Goal: Transaction & Acquisition: Purchase product/service

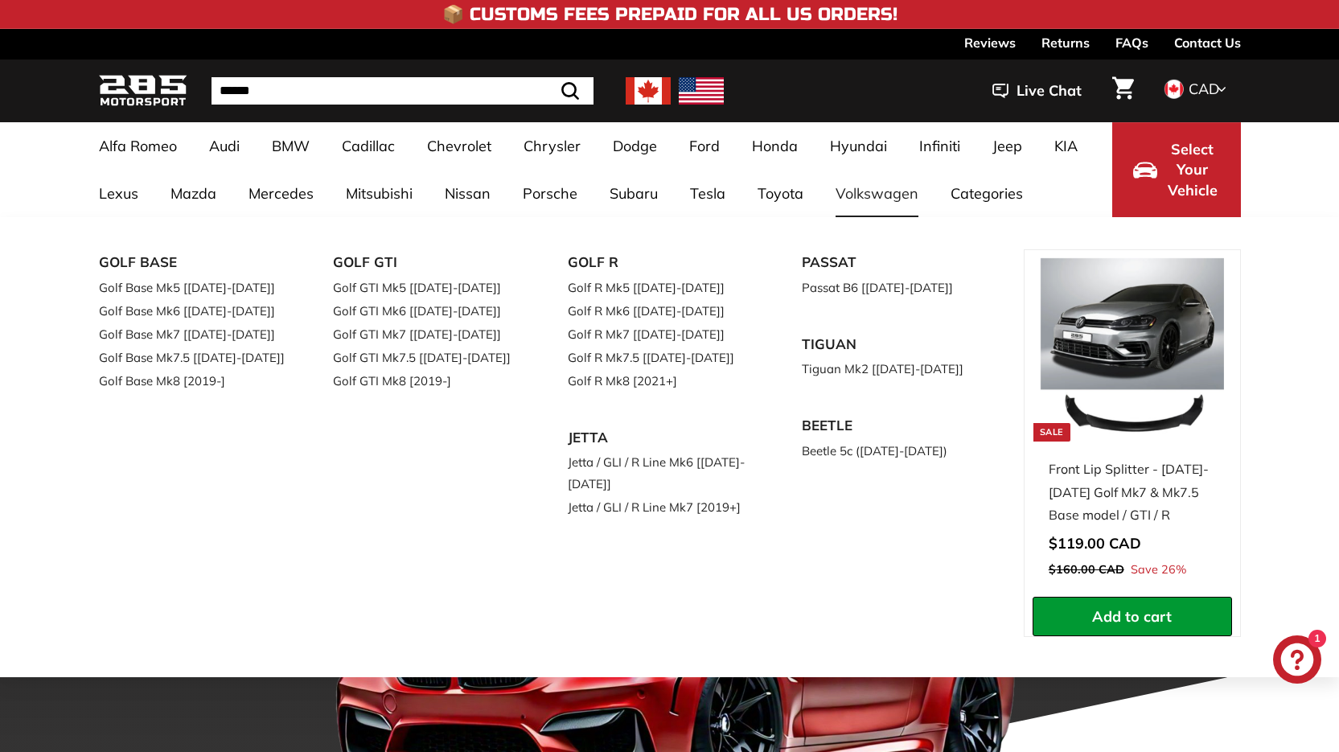
click at [843, 187] on link "Volkswagen" at bounding box center [876, 193] width 115 height 47
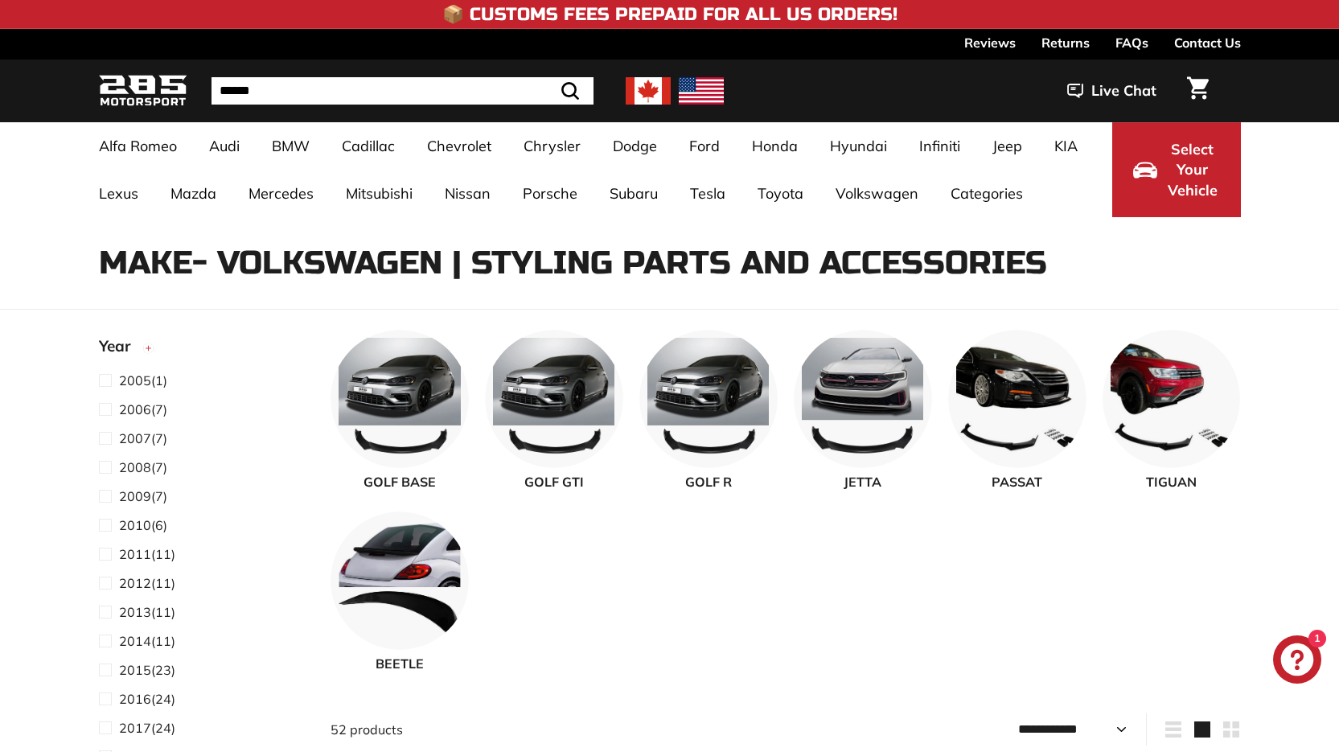
select select "**********"
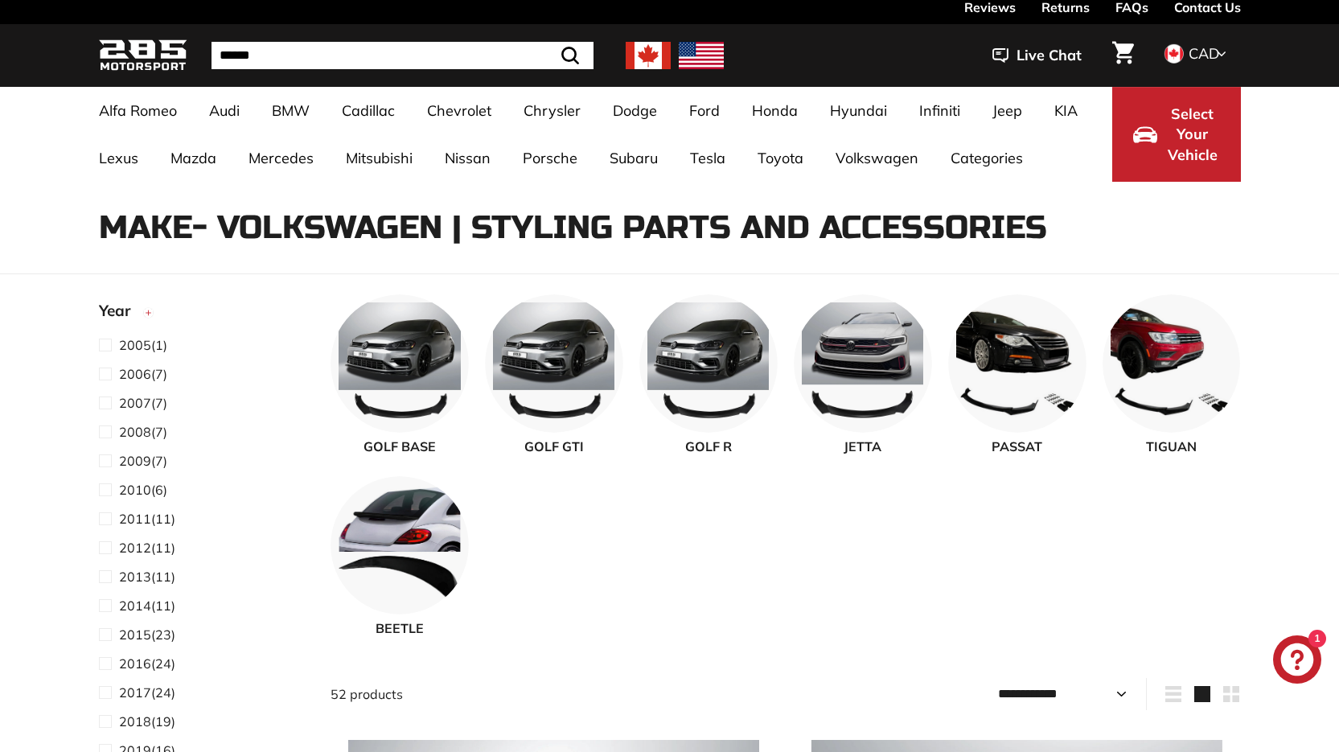
scroll to position [54, 0]
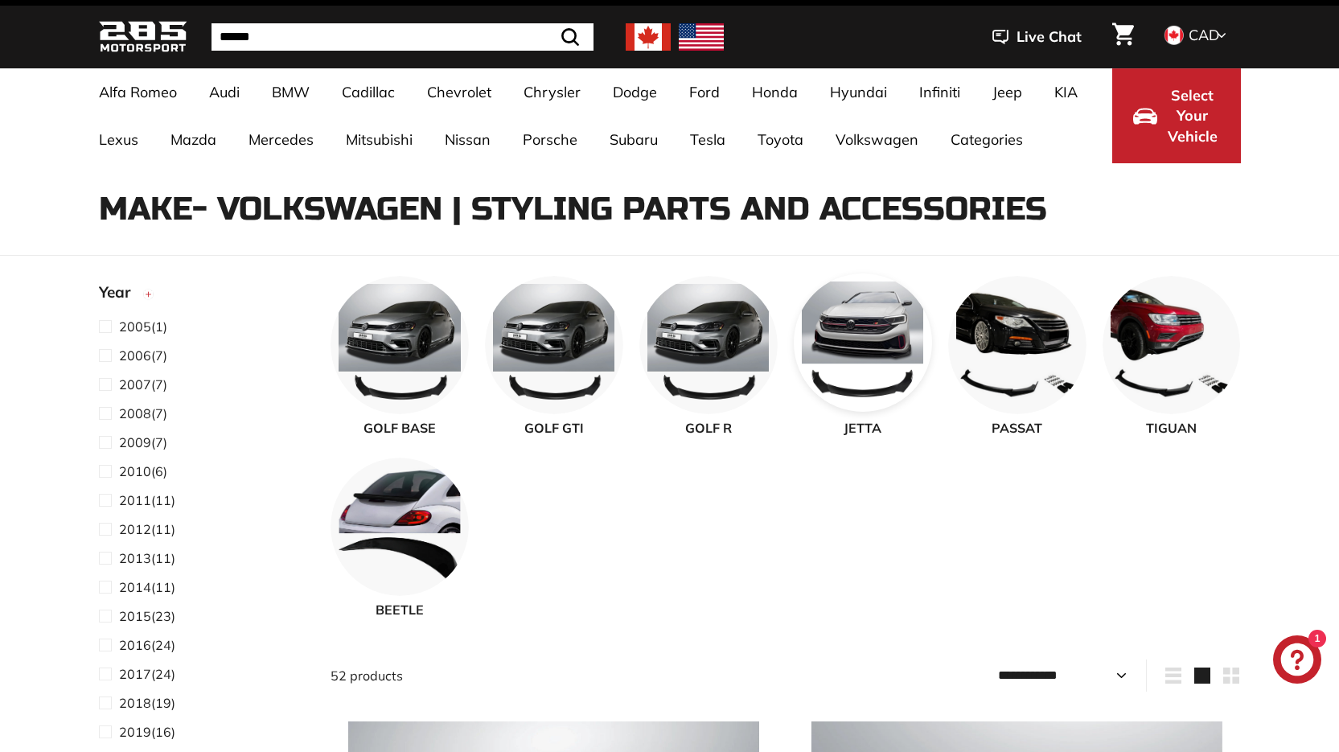
click at [873, 326] on img at bounding box center [863, 342] width 138 height 138
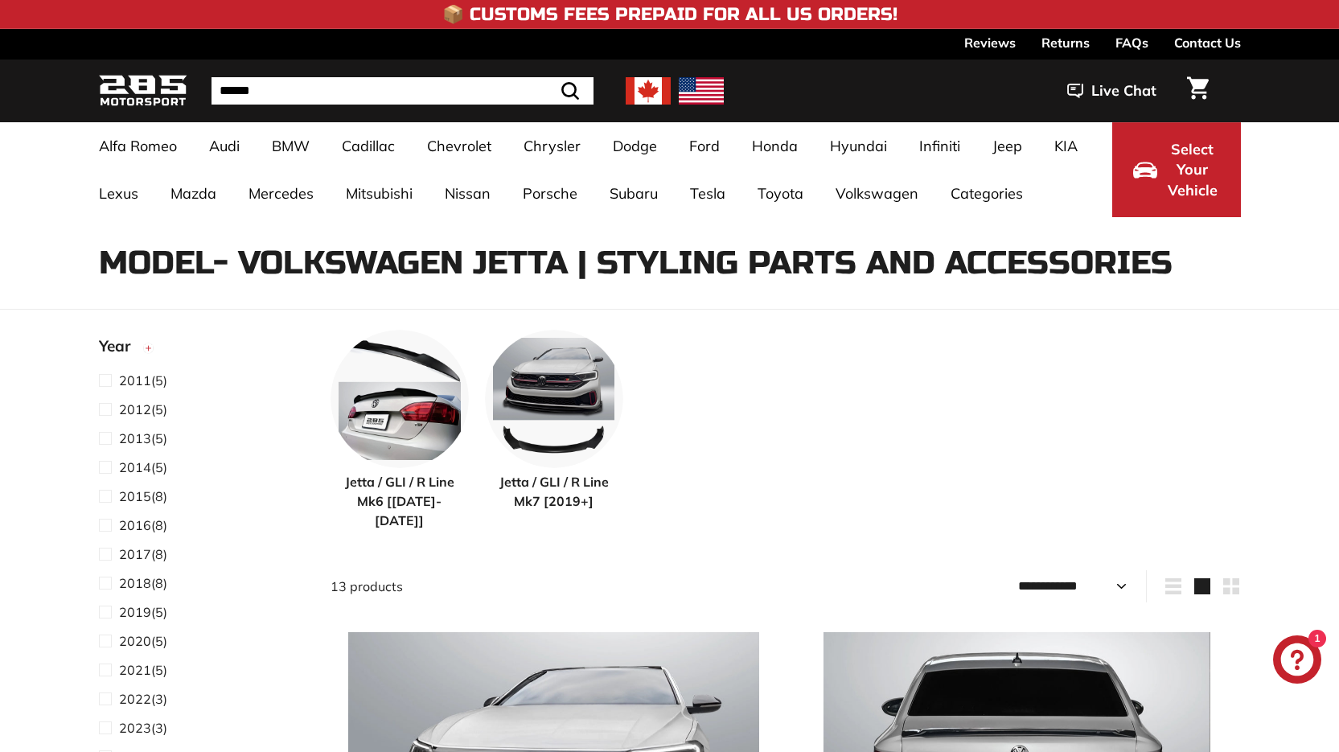
select select "**********"
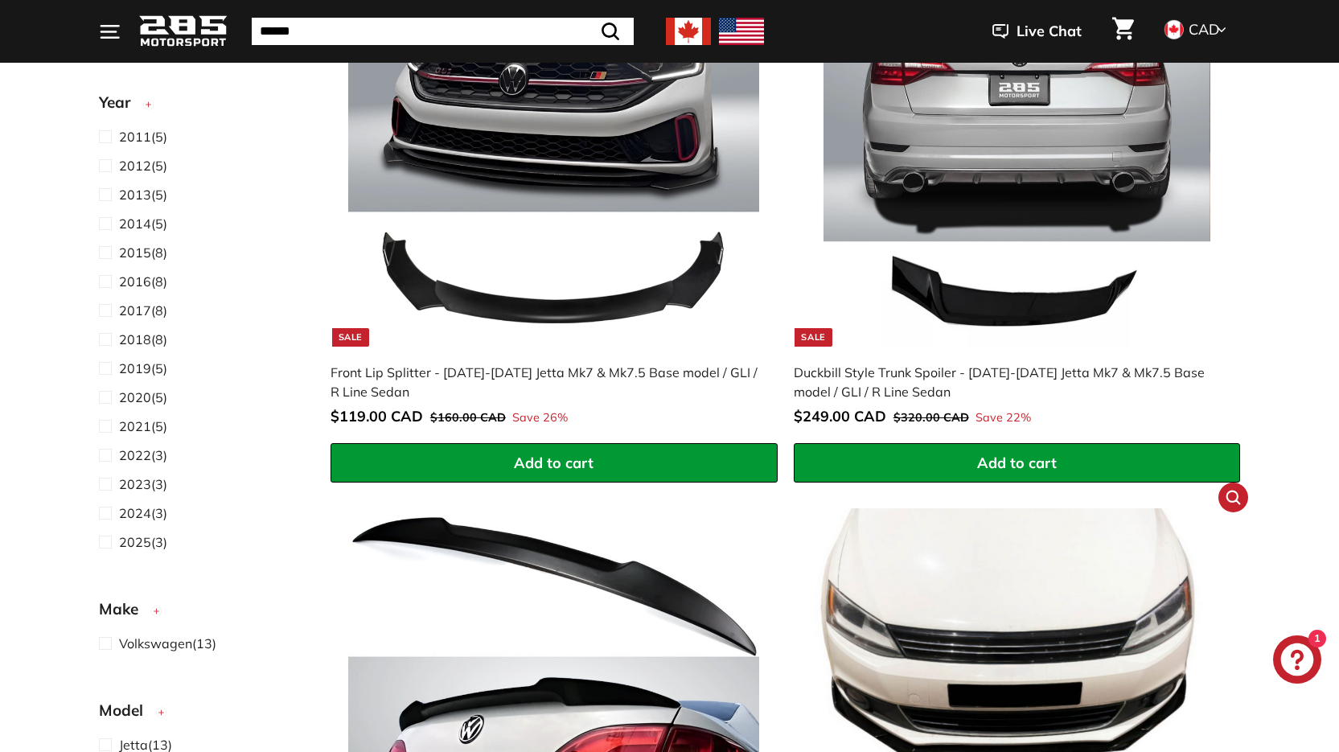
scroll to position [643, 0]
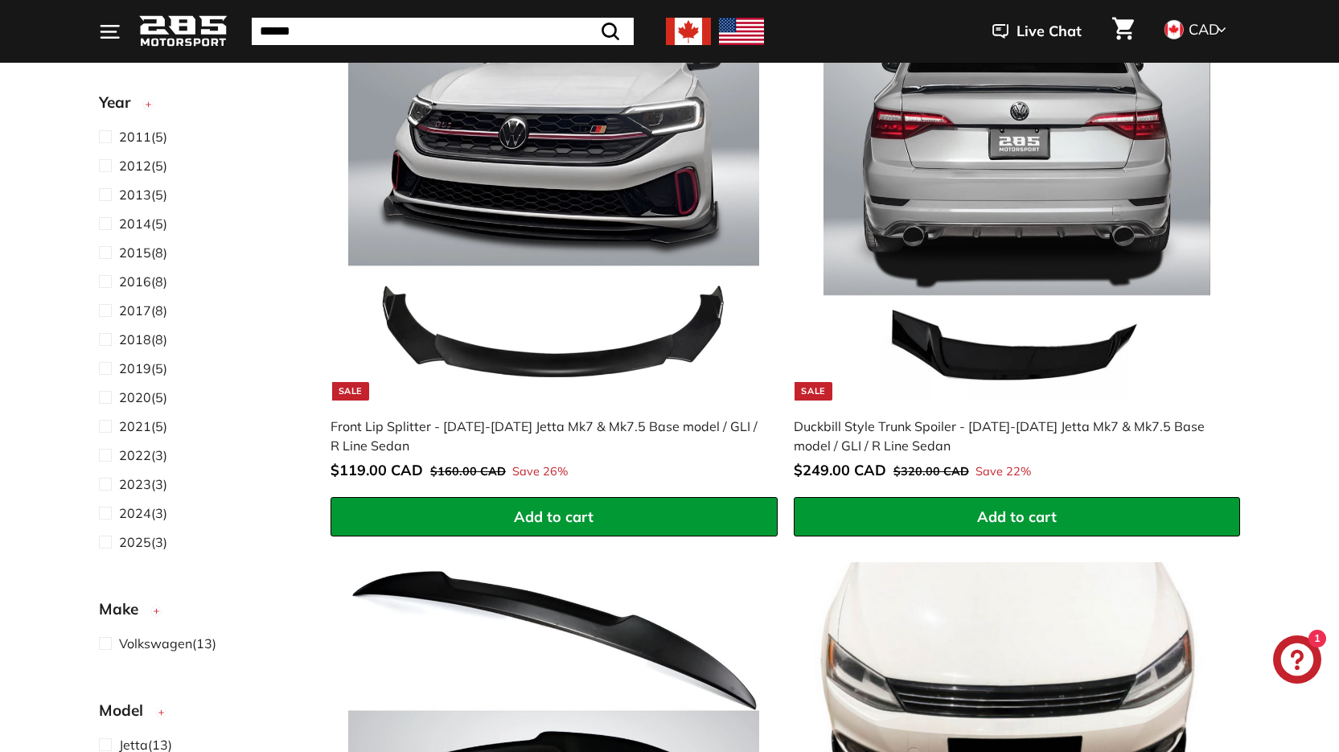
click at [963, 347] on img at bounding box center [1016, 194] width 411 height 411
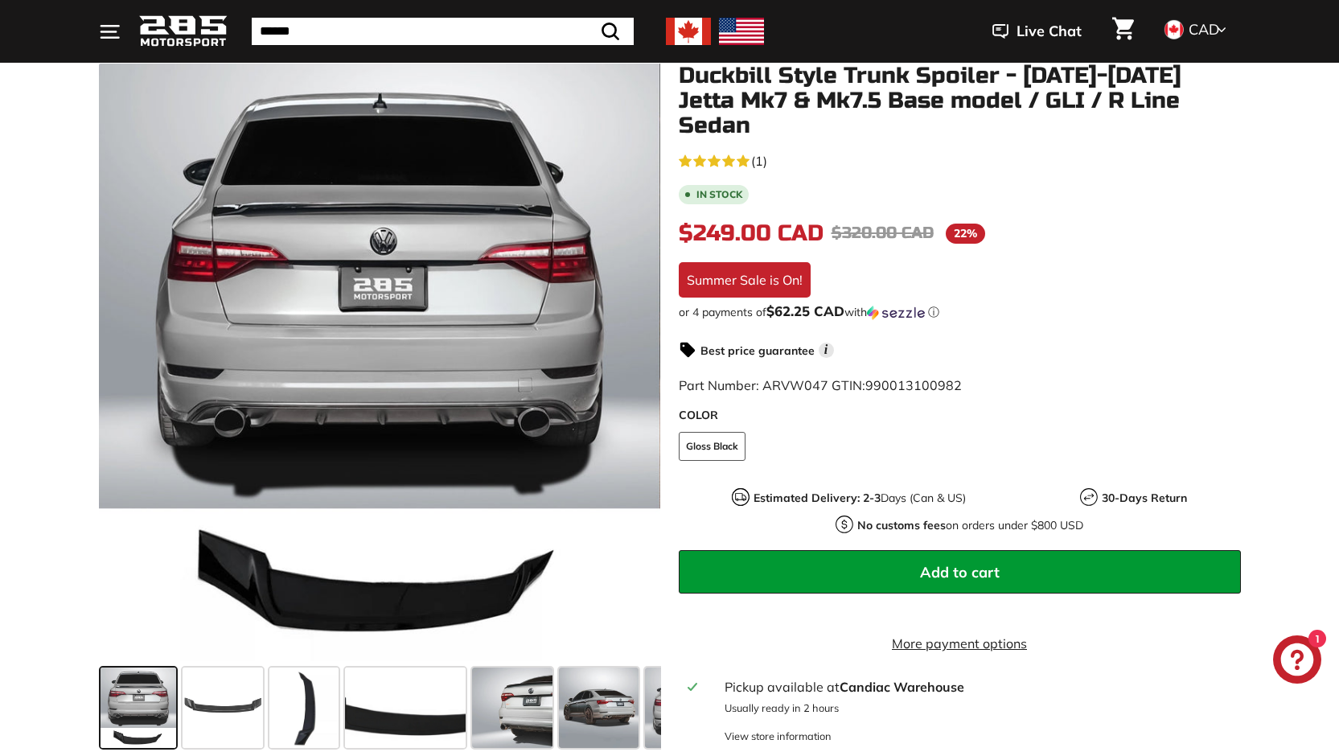
scroll to position [268, 0]
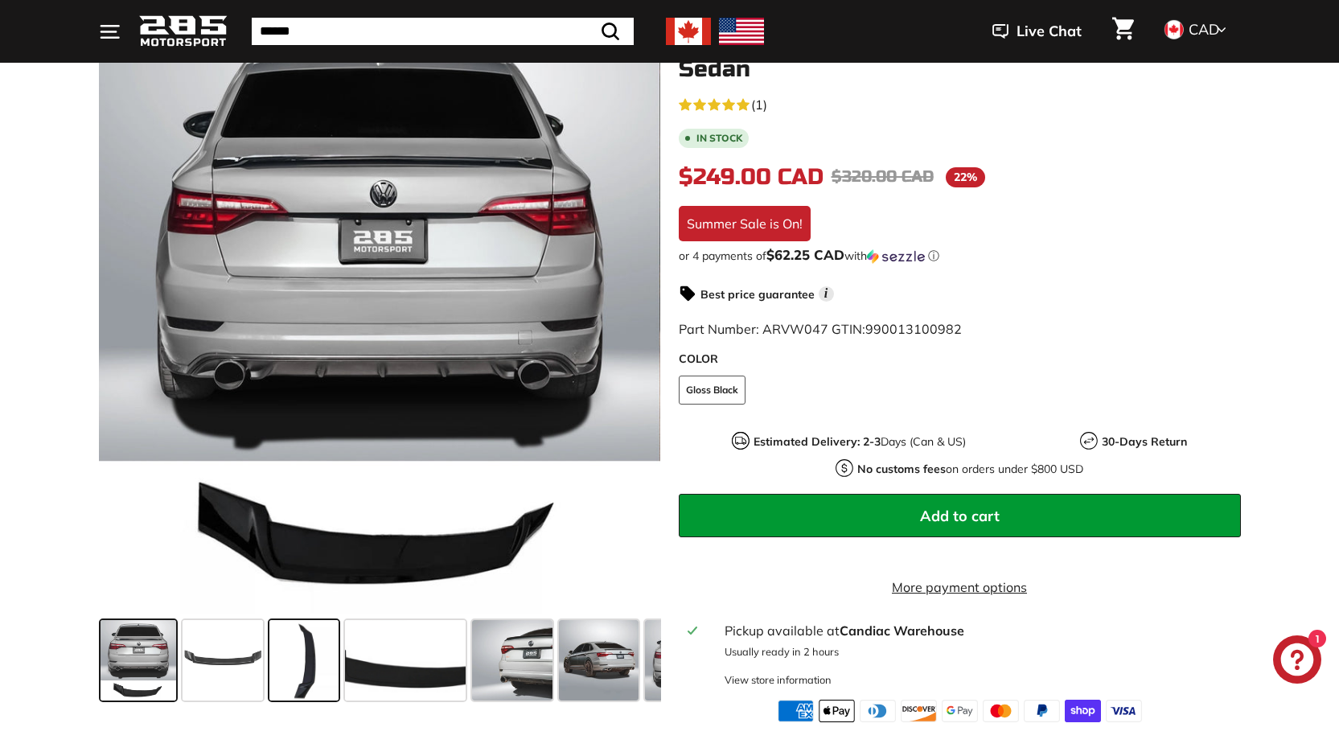
click at [323, 671] on span at bounding box center [303, 660] width 69 height 80
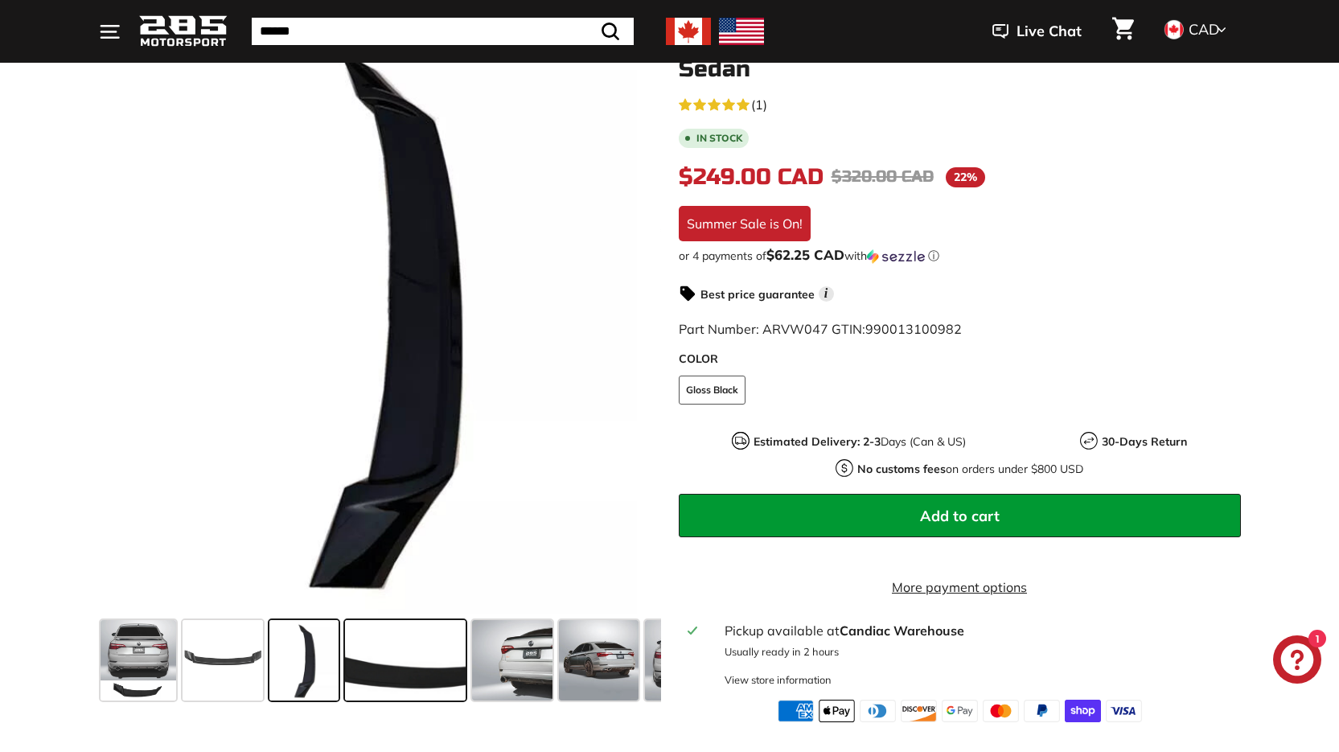
click at [409, 674] on span at bounding box center [405, 660] width 121 height 80
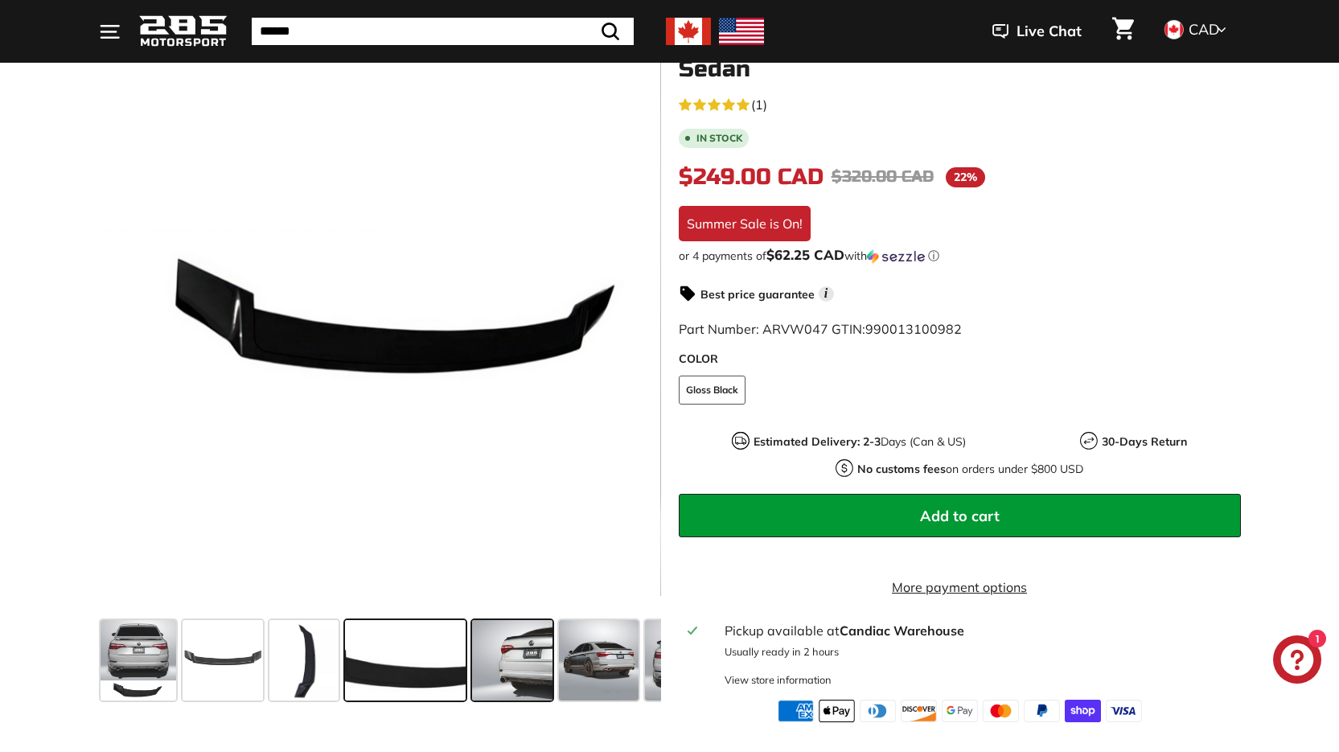
click at [485, 672] on span at bounding box center [512, 660] width 80 height 80
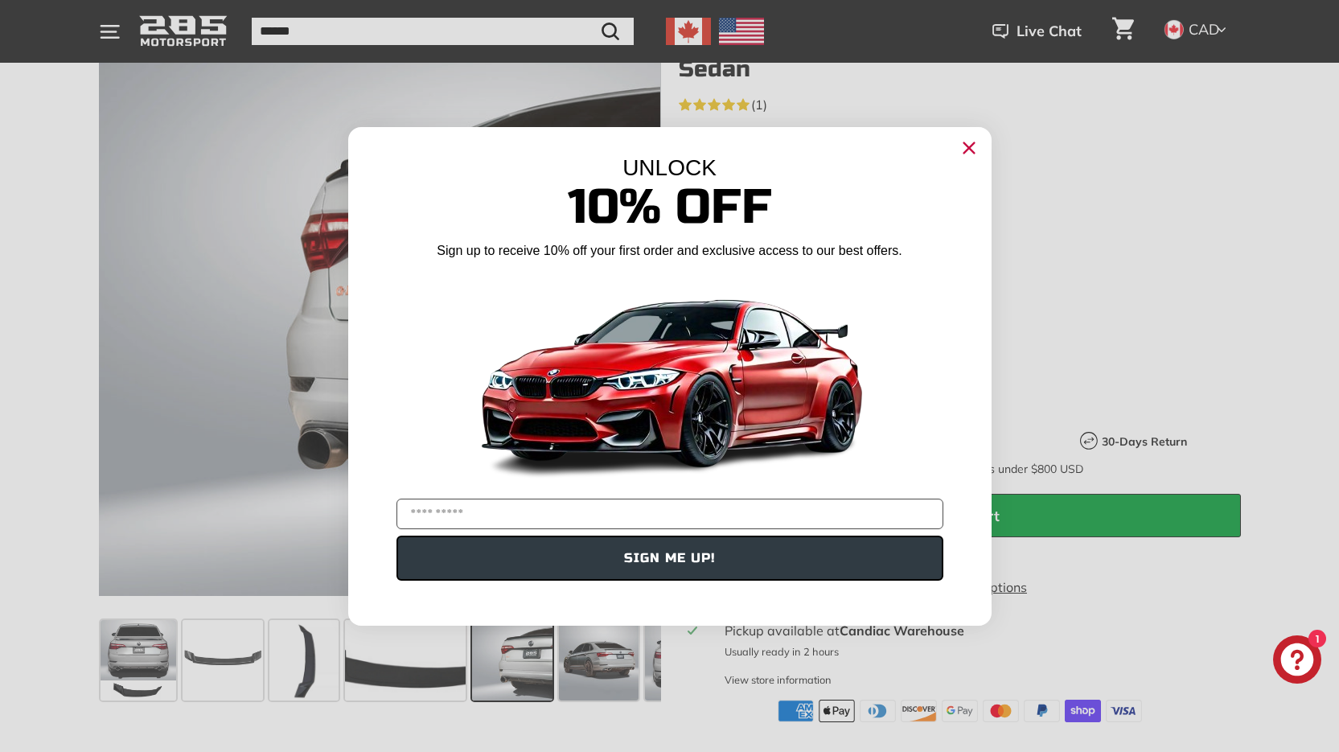
click at [970, 148] on icon "Close dialog" at bounding box center [969, 148] width 26 height 26
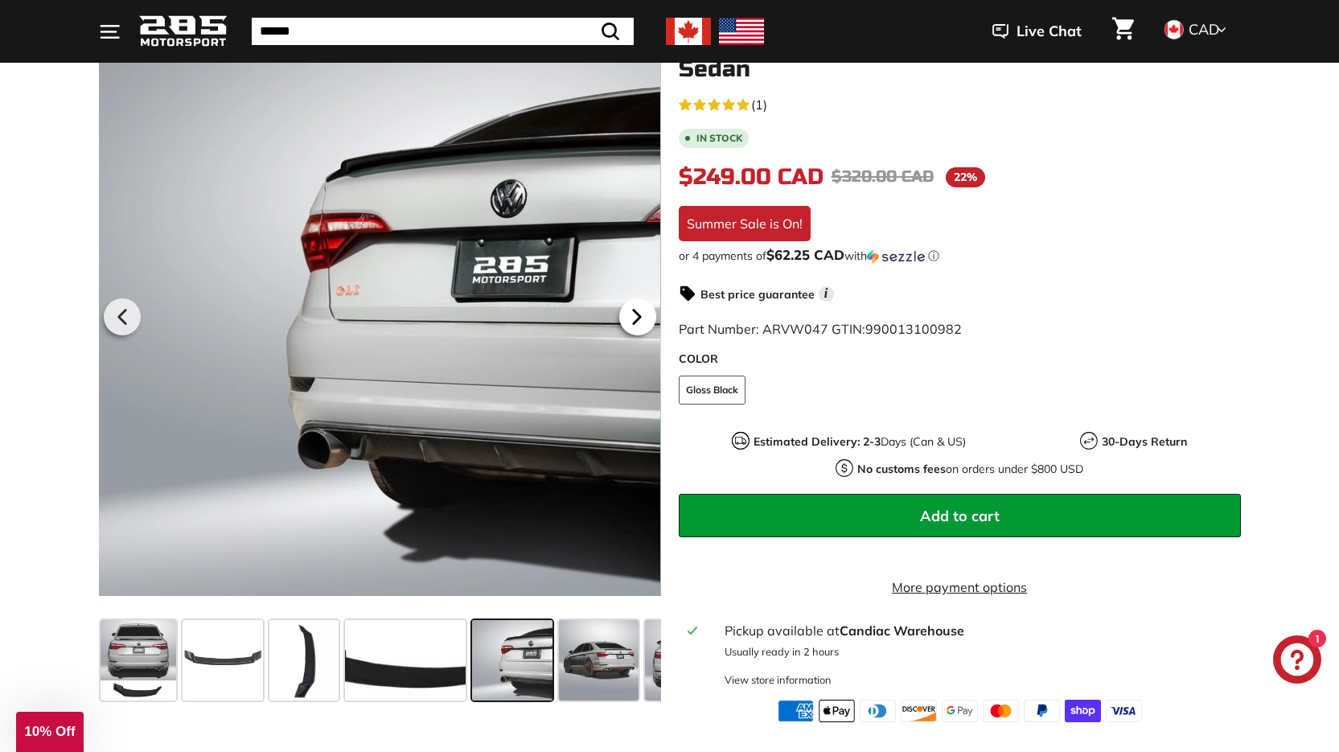
click at [635, 314] on icon at bounding box center [636, 317] width 6 height 14
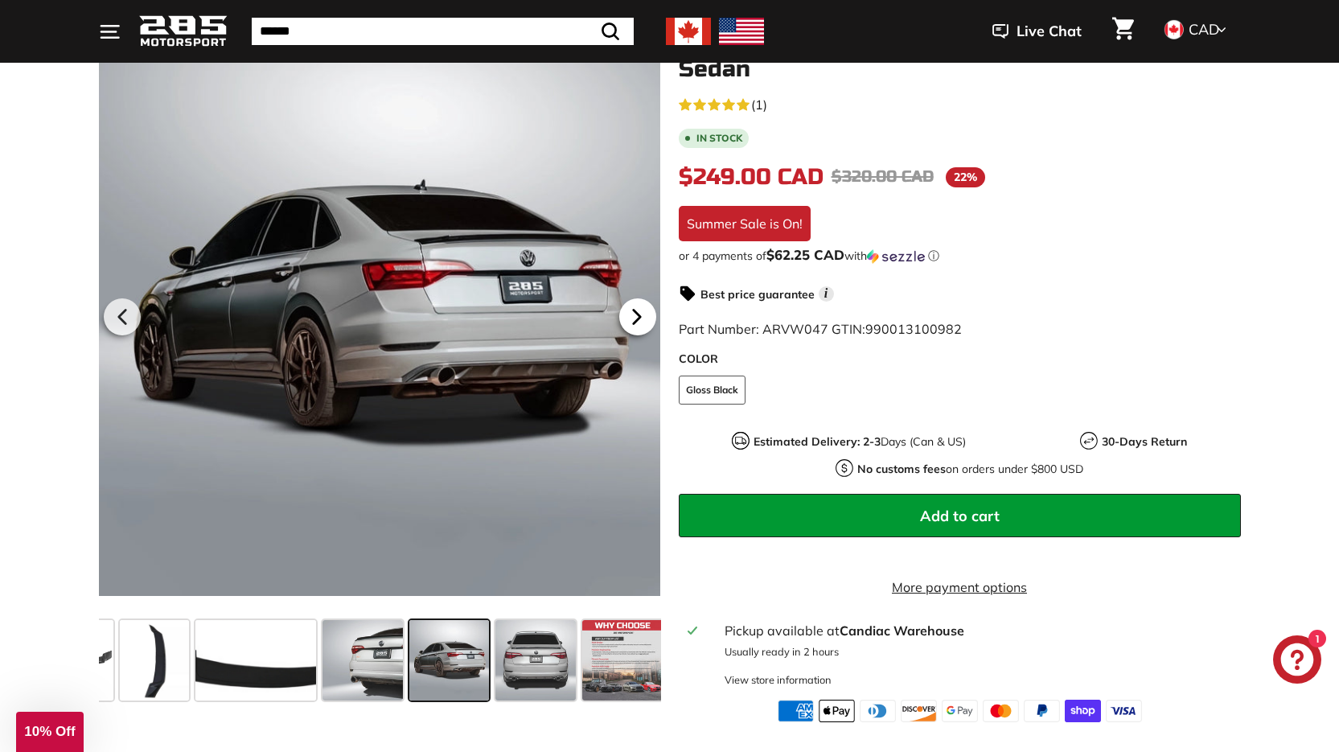
scroll to position [0, 155]
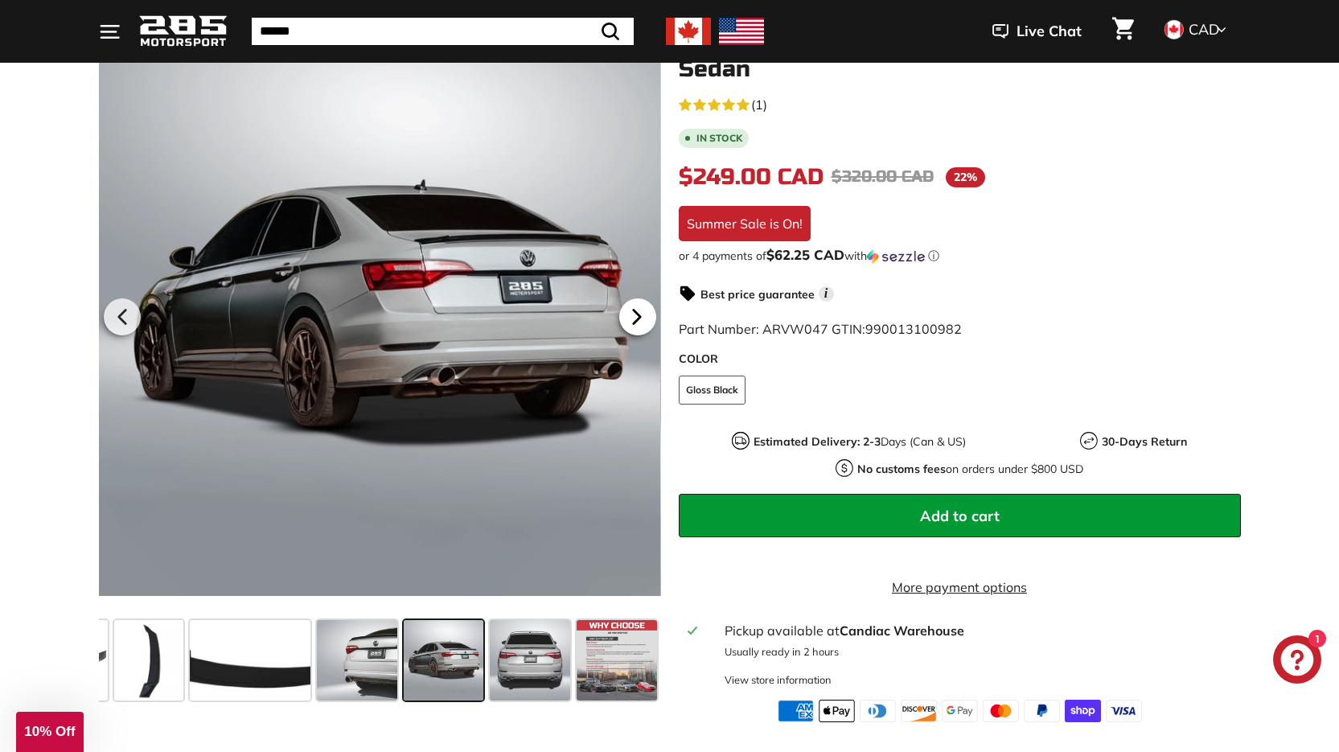
click at [635, 314] on icon at bounding box center [636, 317] width 6 height 14
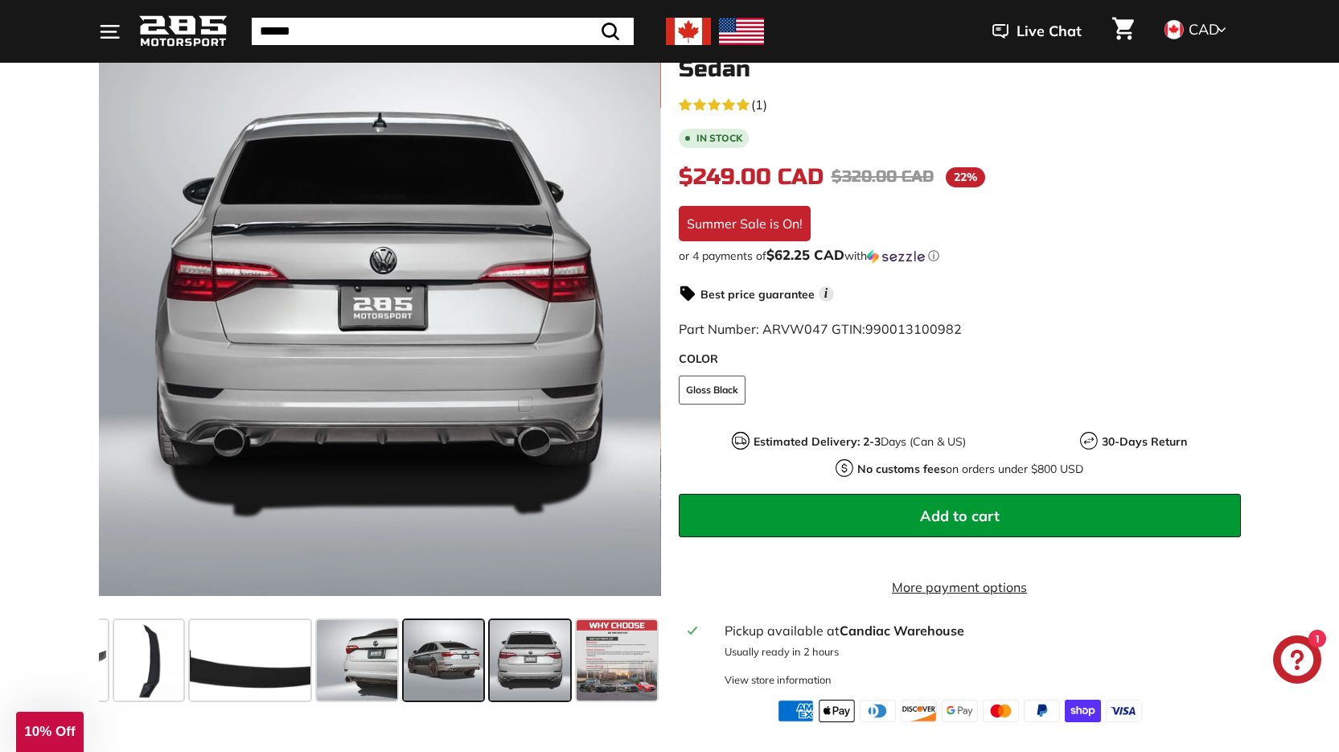
click at [416, 651] on span at bounding box center [444, 660] width 80 height 80
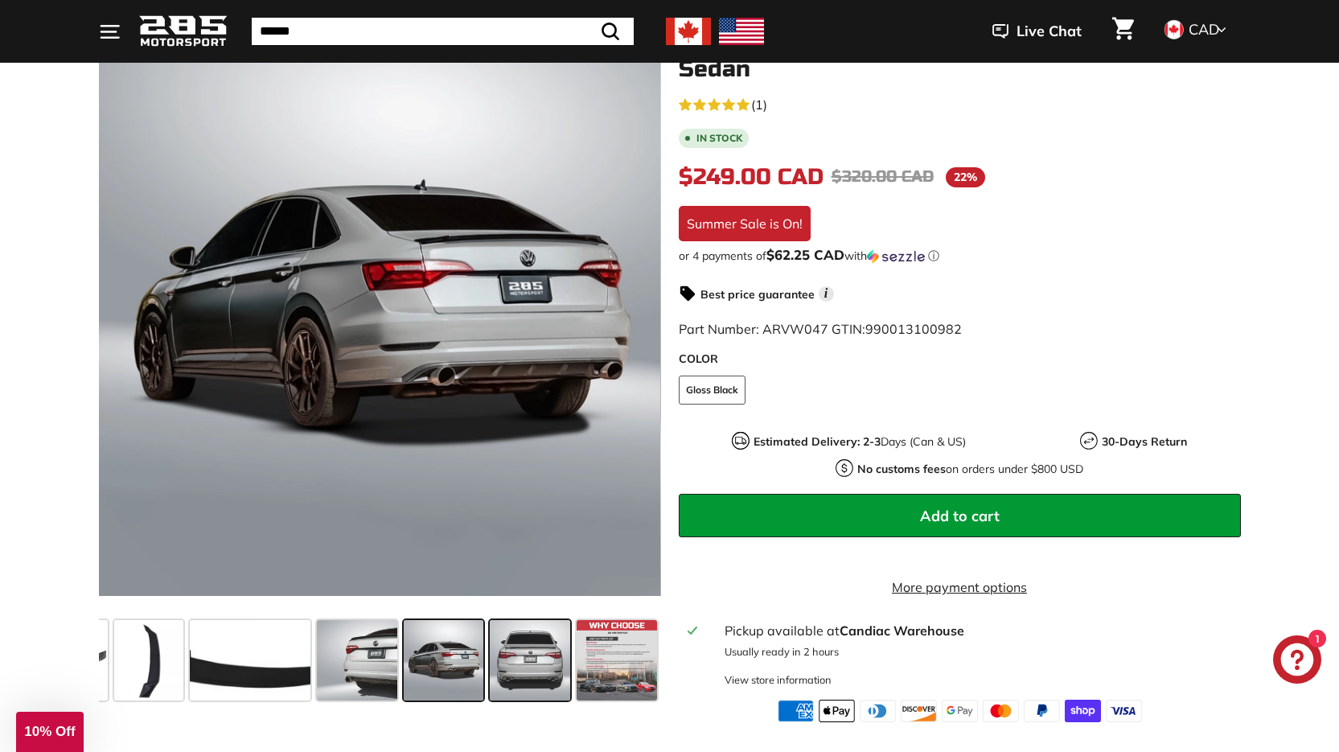
click at [562, 661] on span at bounding box center [530, 660] width 80 height 80
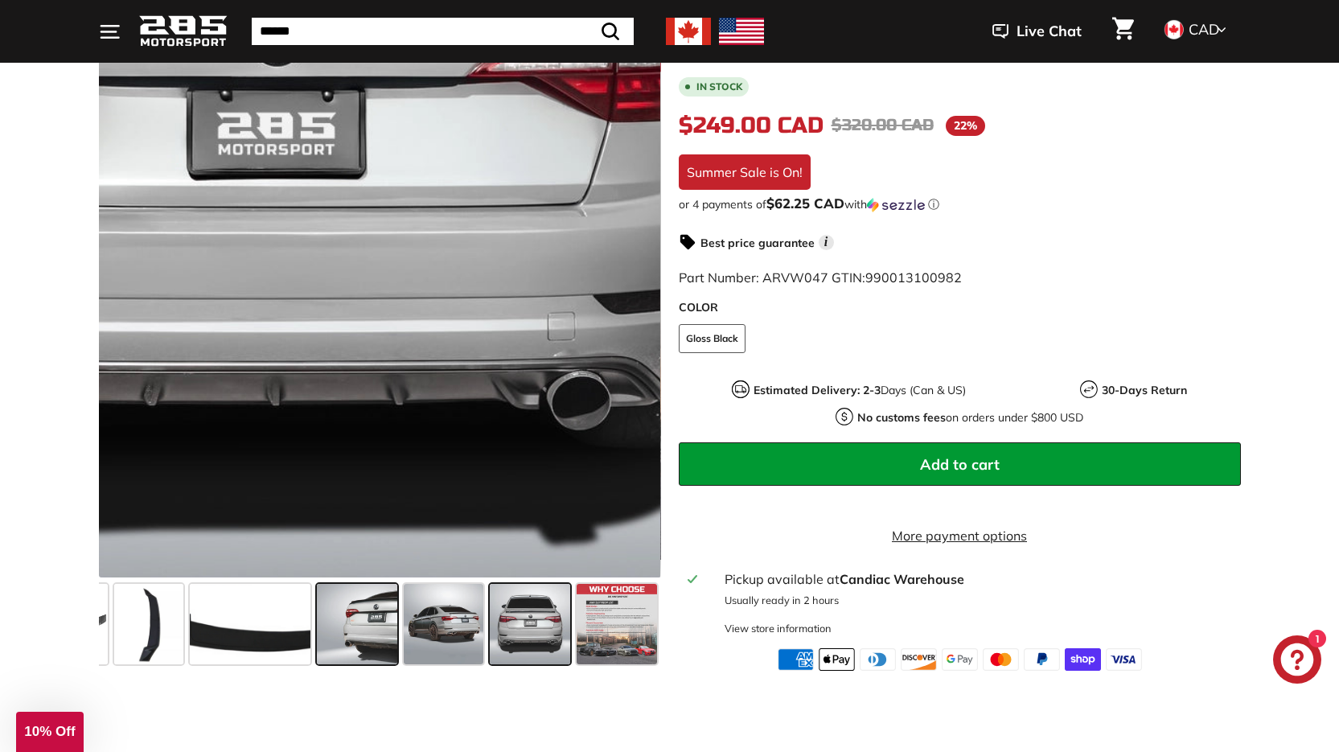
scroll to position [322, 0]
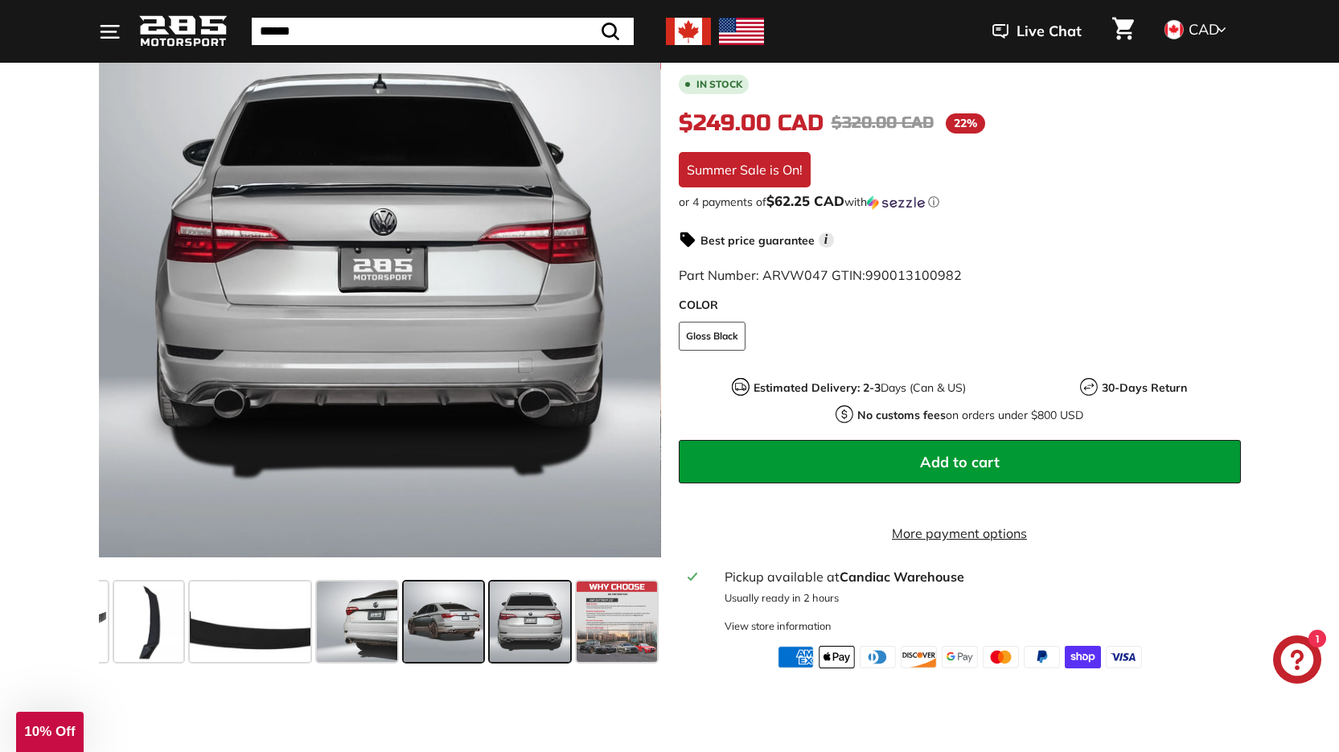
click at [437, 613] on span at bounding box center [444, 621] width 80 height 80
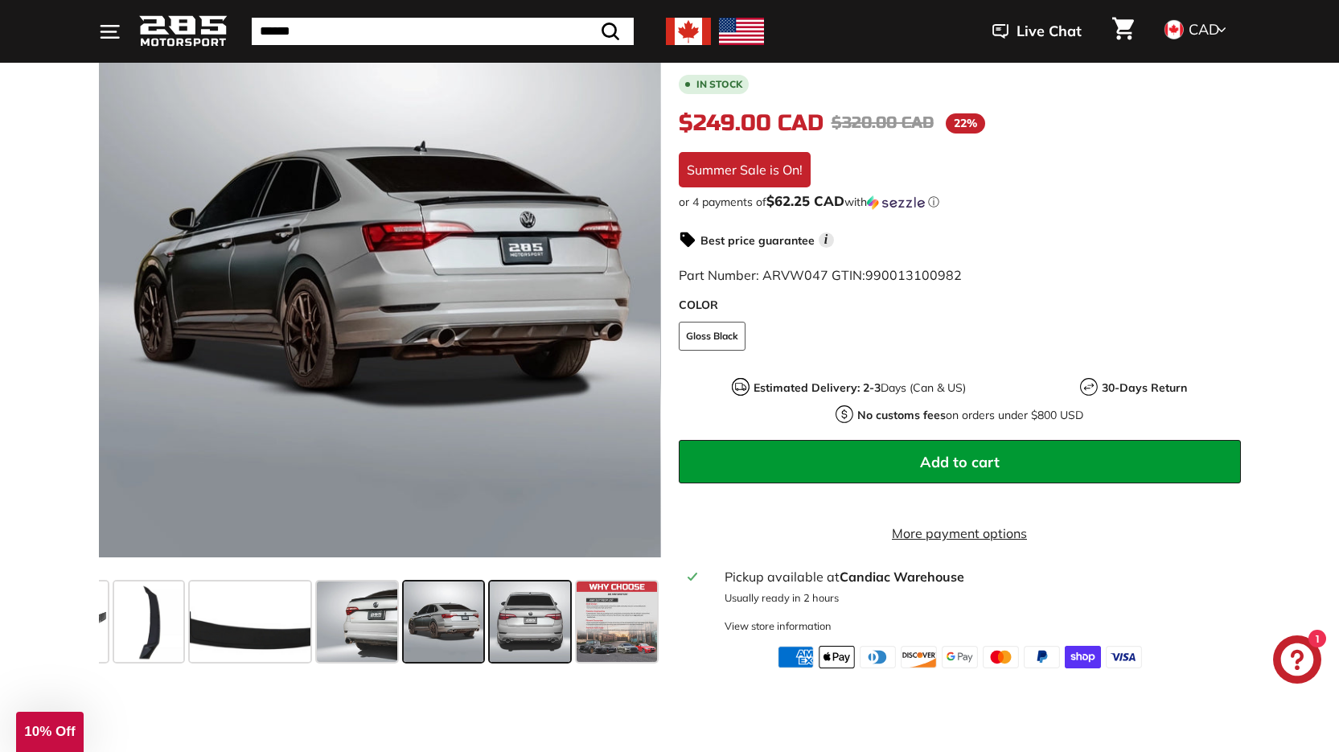
click at [522, 609] on span at bounding box center [530, 621] width 80 height 80
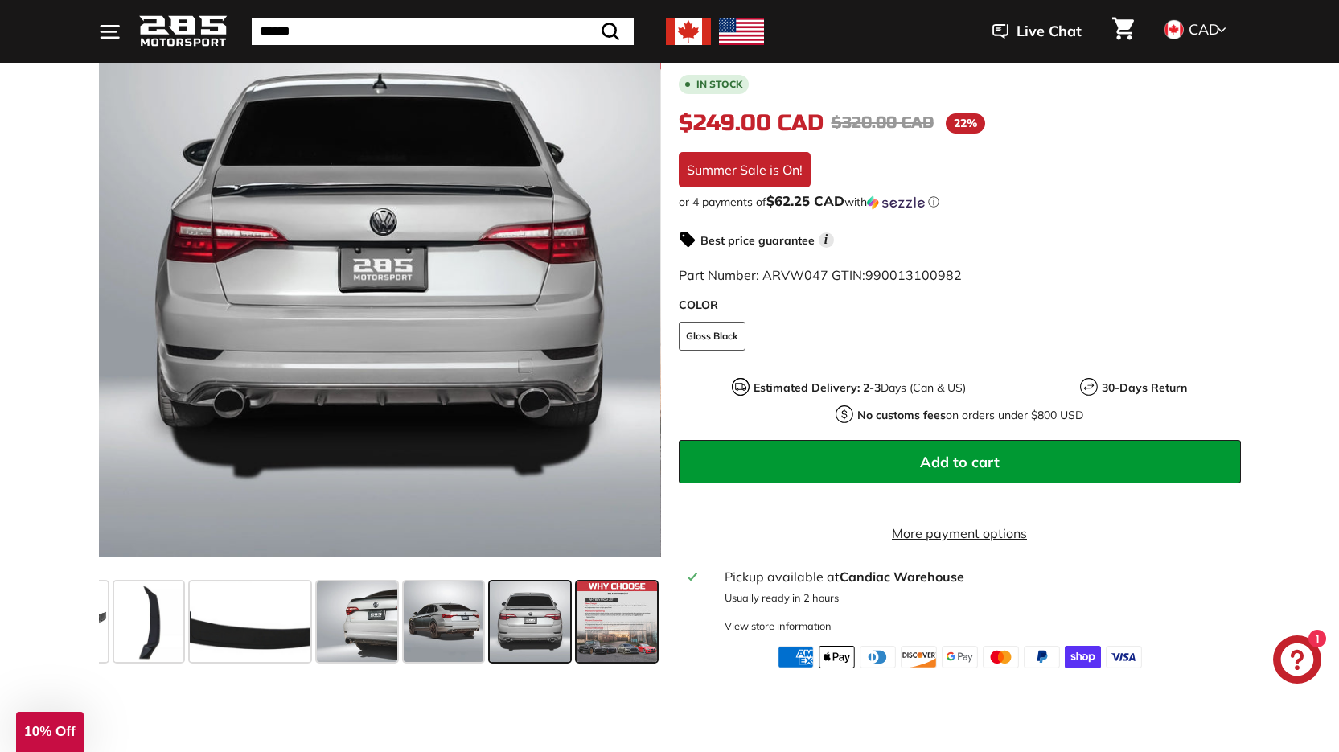
click at [616, 615] on span at bounding box center [617, 621] width 80 height 80
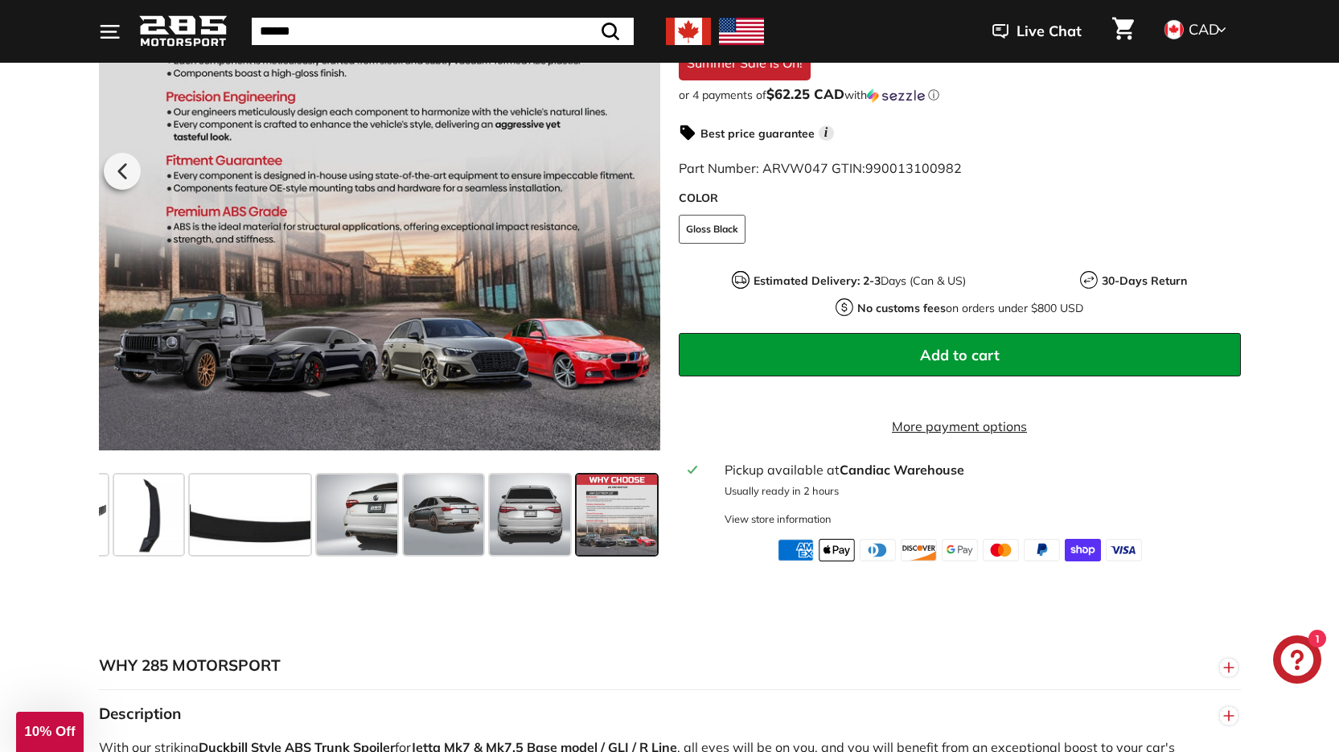
scroll to position [0, 154]
click at [290, 520] on span at bounding box center [251, 514] width 121 height 80
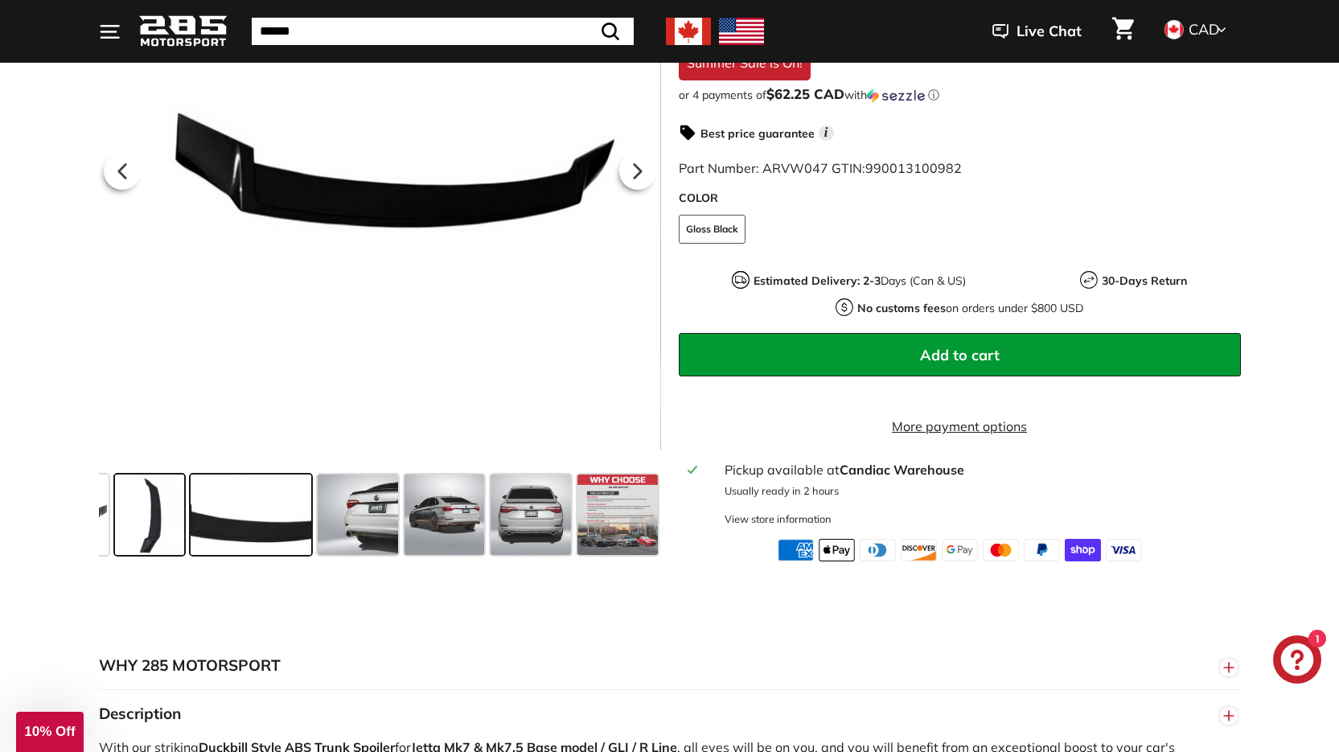
click at [152, 505] on span at bounding box center [149, 514] width 69 height 80
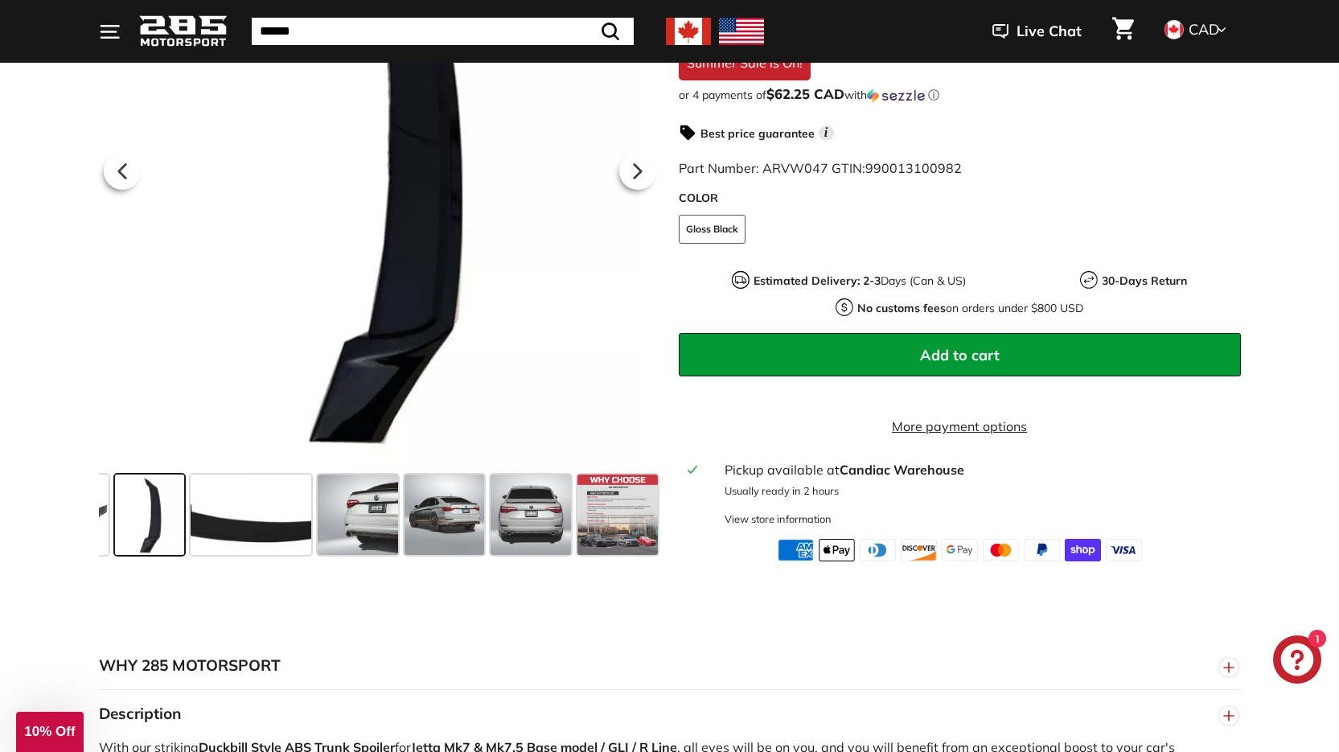
scroll to position [0, 0]
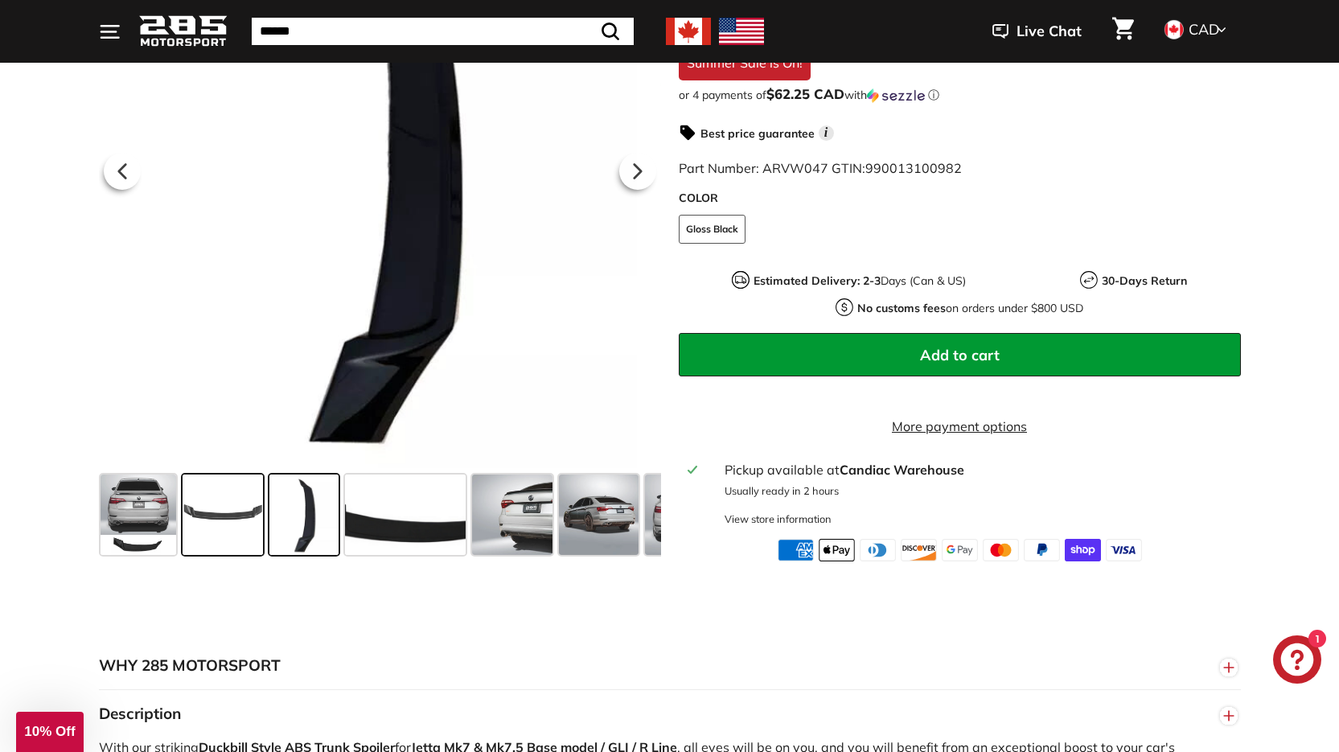
click at [222, 500] on span at bounding box center [223, 514] width 80 height 80
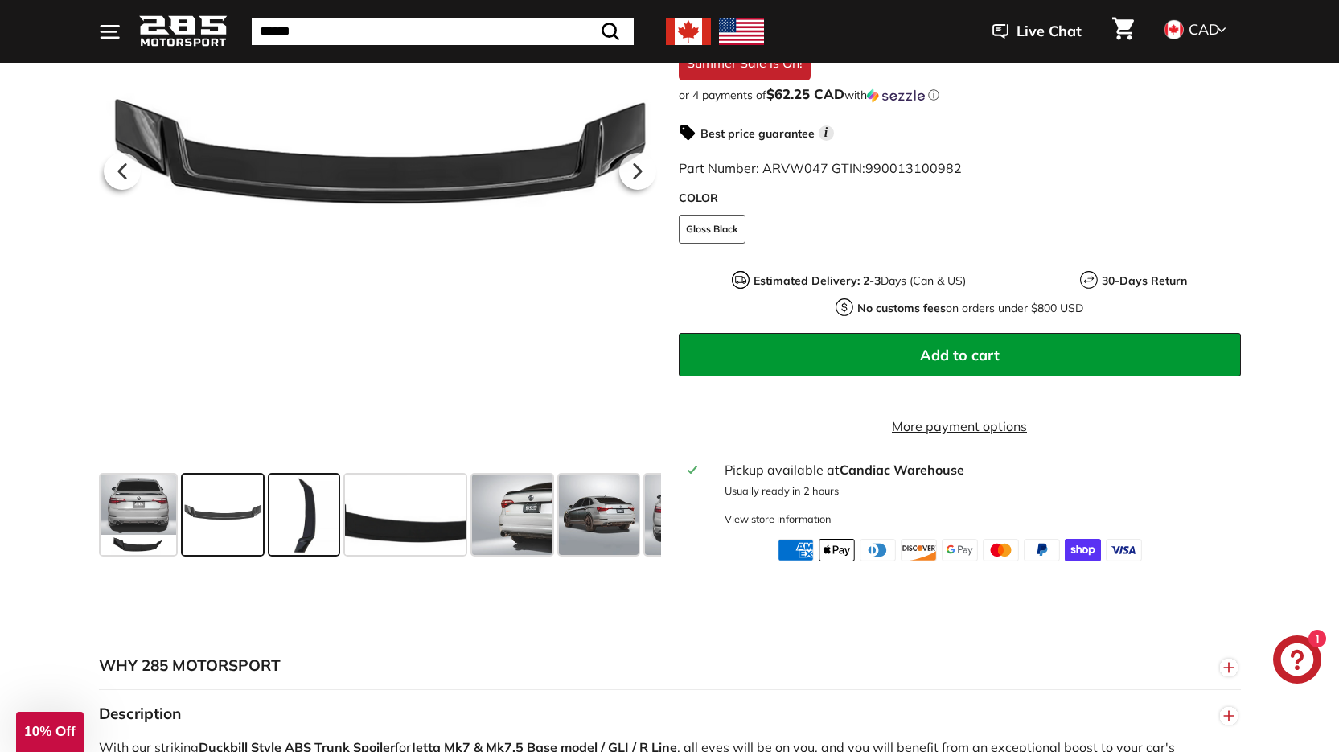
click at [314, 493] on span at bounding box center [303, 514] width 69 height 80
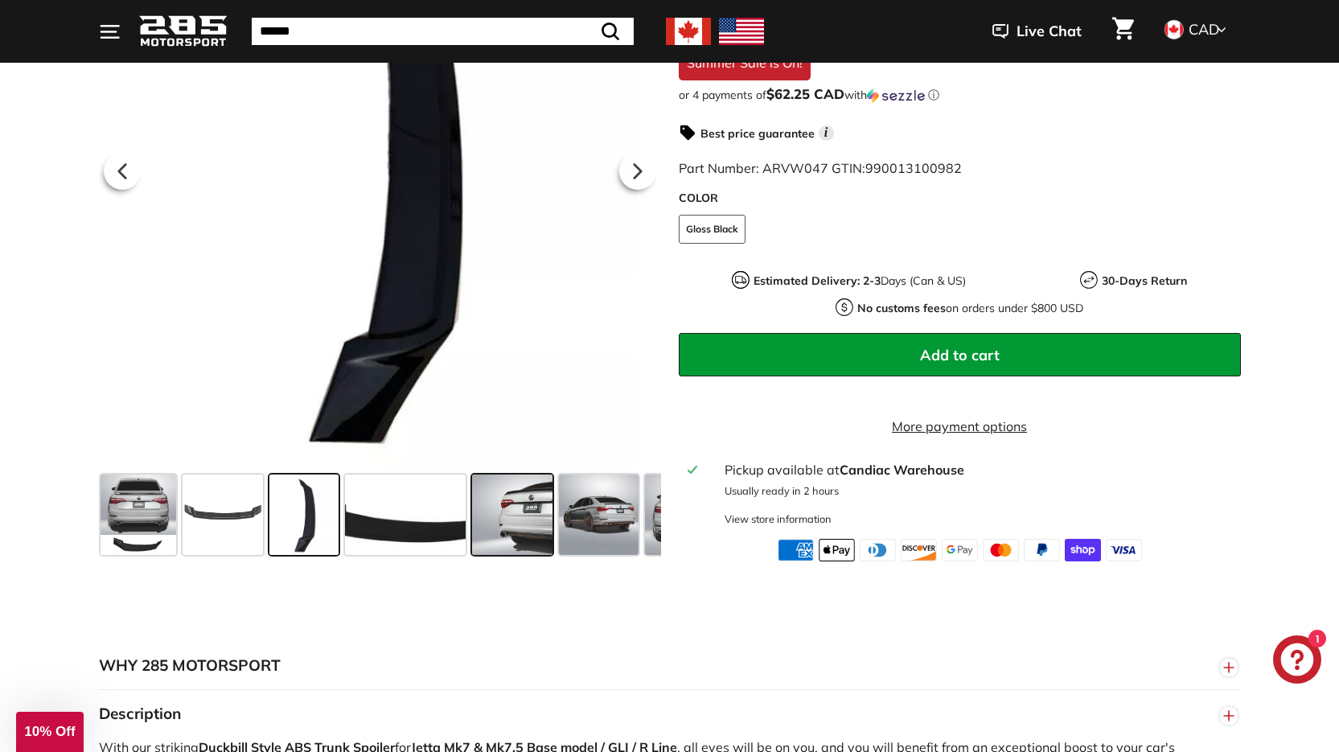
click at [544, 511] on span at bounding box center [512, 514] width 80 height 80
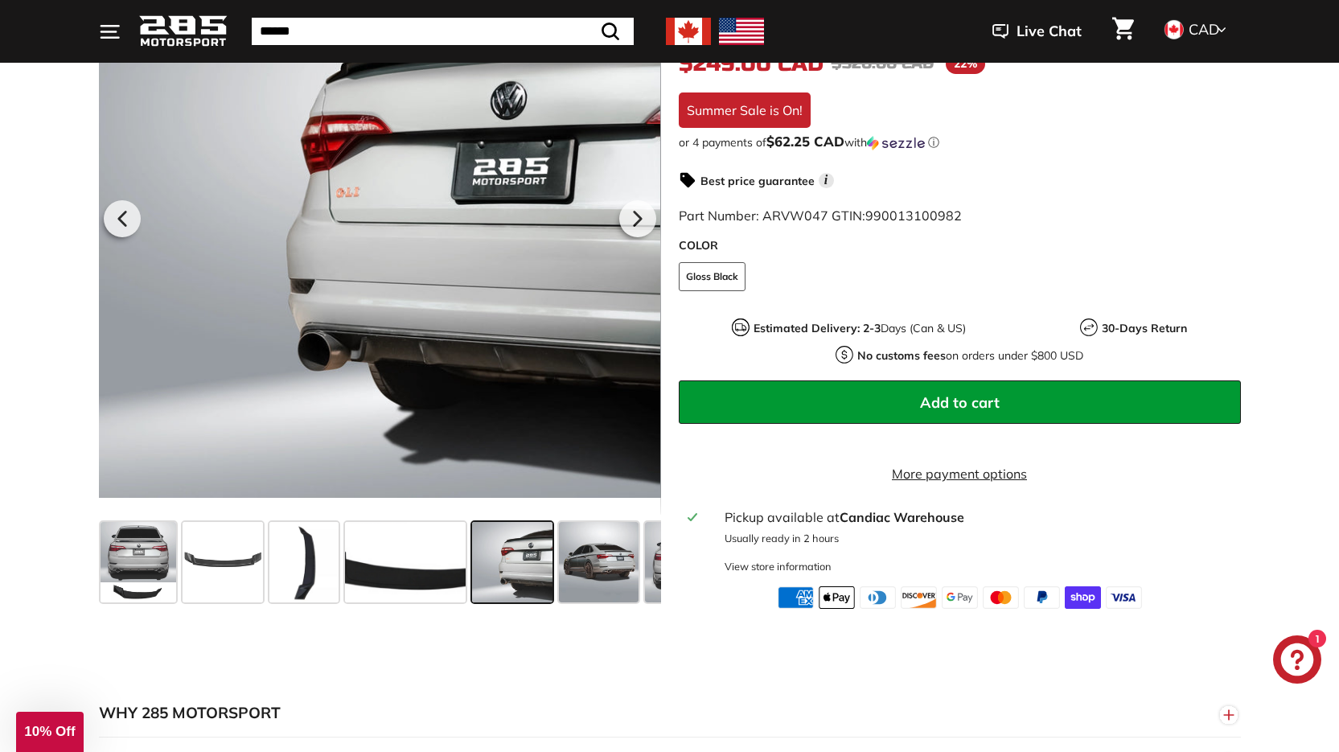
scroll to position [322, 0]
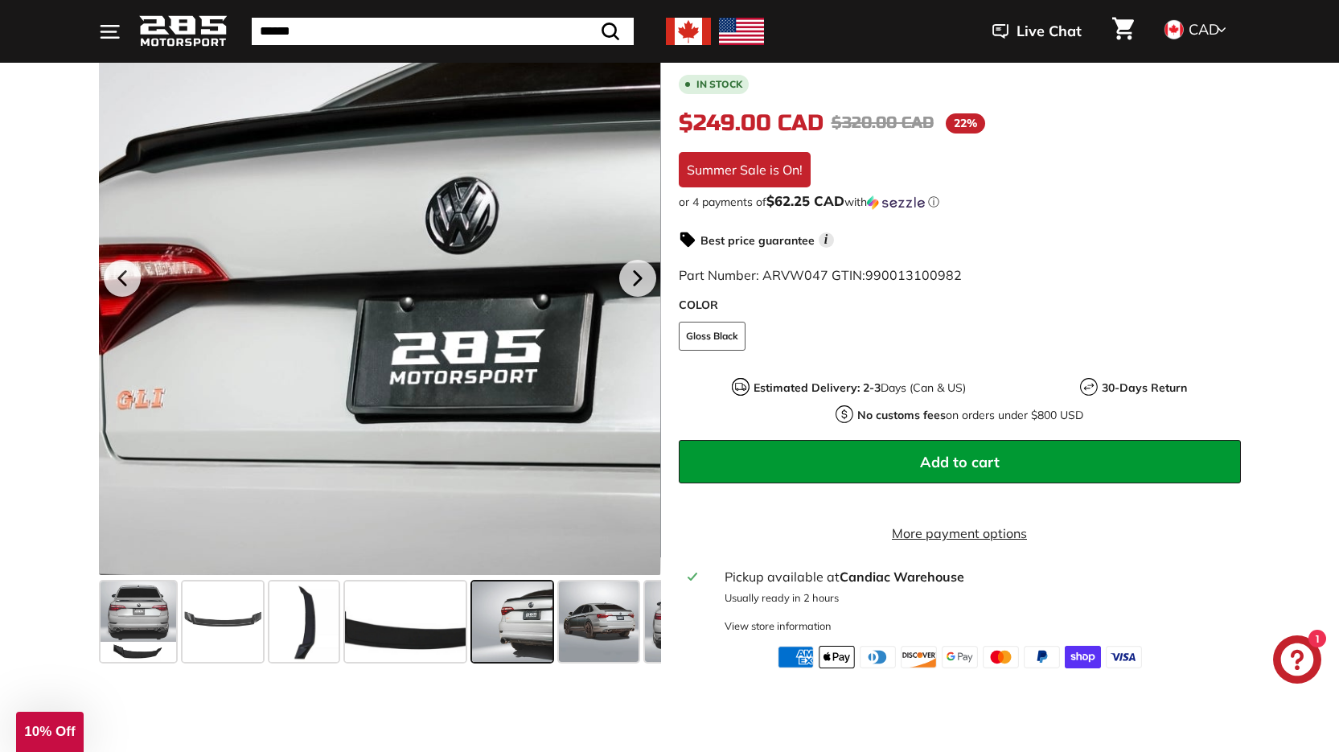
drag, startPoint x: 520, startPoint y: 198, endPoint x: 556, endPoint y: 72, distance: 130.6
click at [556, 72] on div at bounding box center [379, 276] width 562 height 598
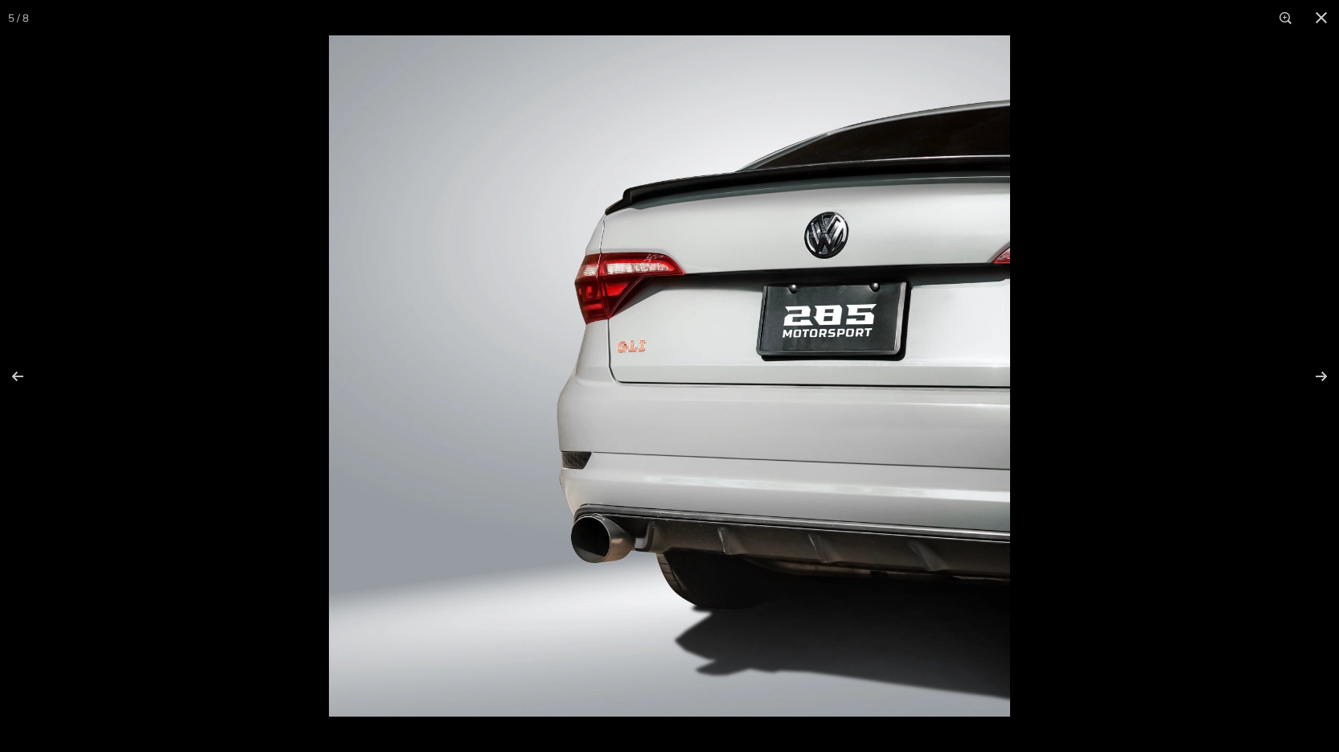
click at [693, 232] on img at bounding box center [669, 375] width 681 height 681
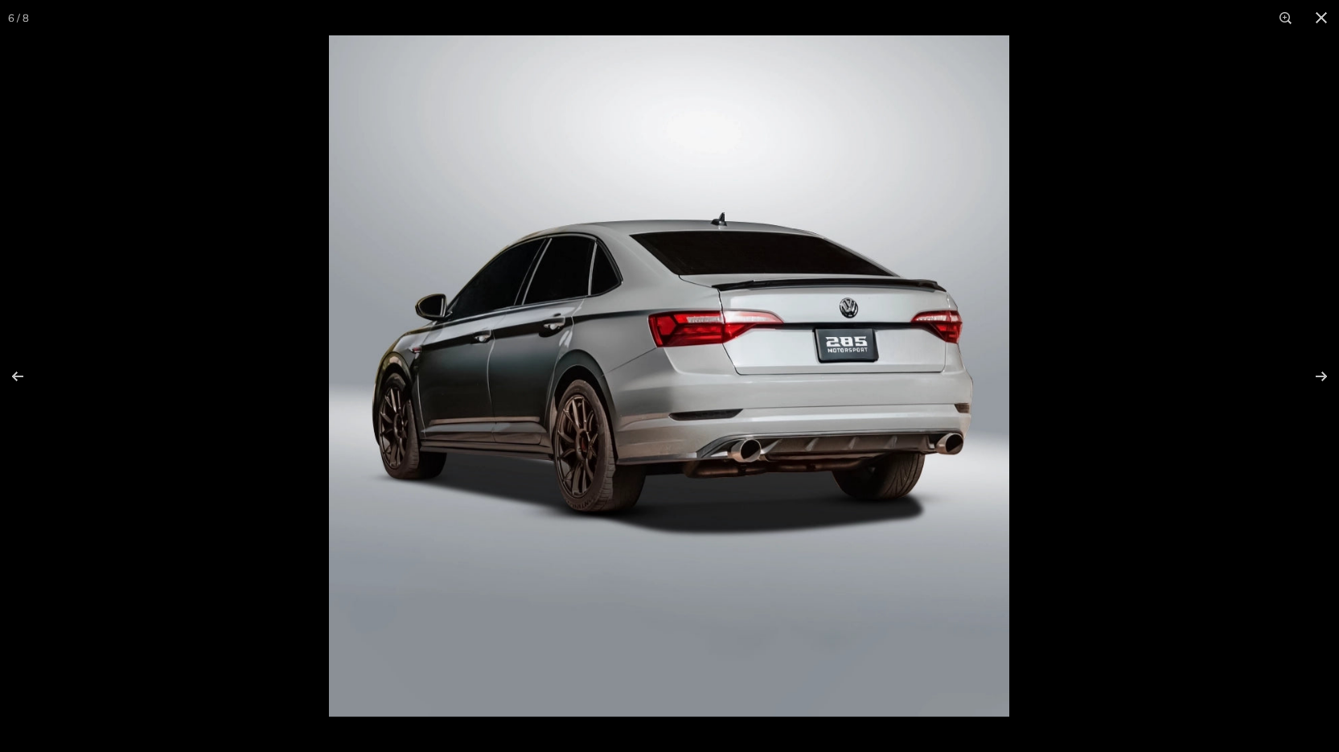
scroll to position [0, 155]
click at [750, 280] on img at bounding box center [669, 375] width 680 height 681
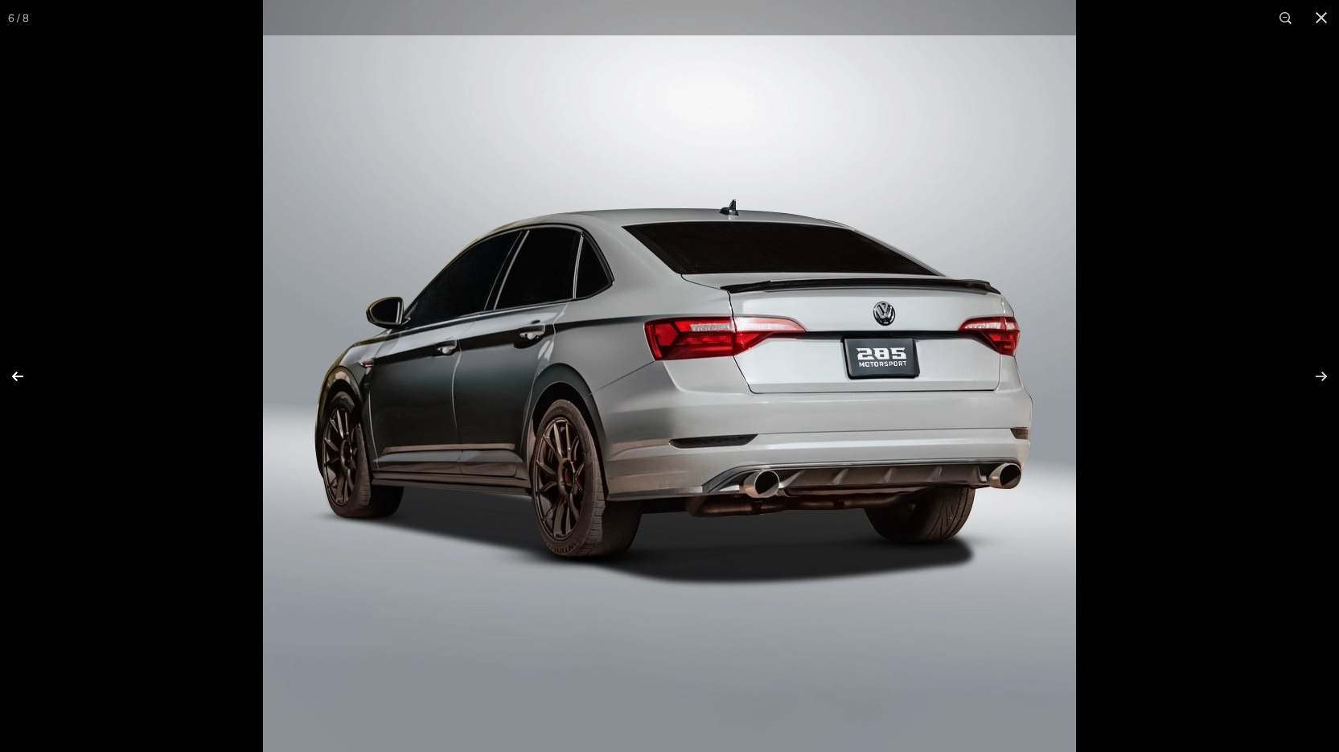
click at [18, 377] on button at bounding box center [28, 376] width 56 height 80
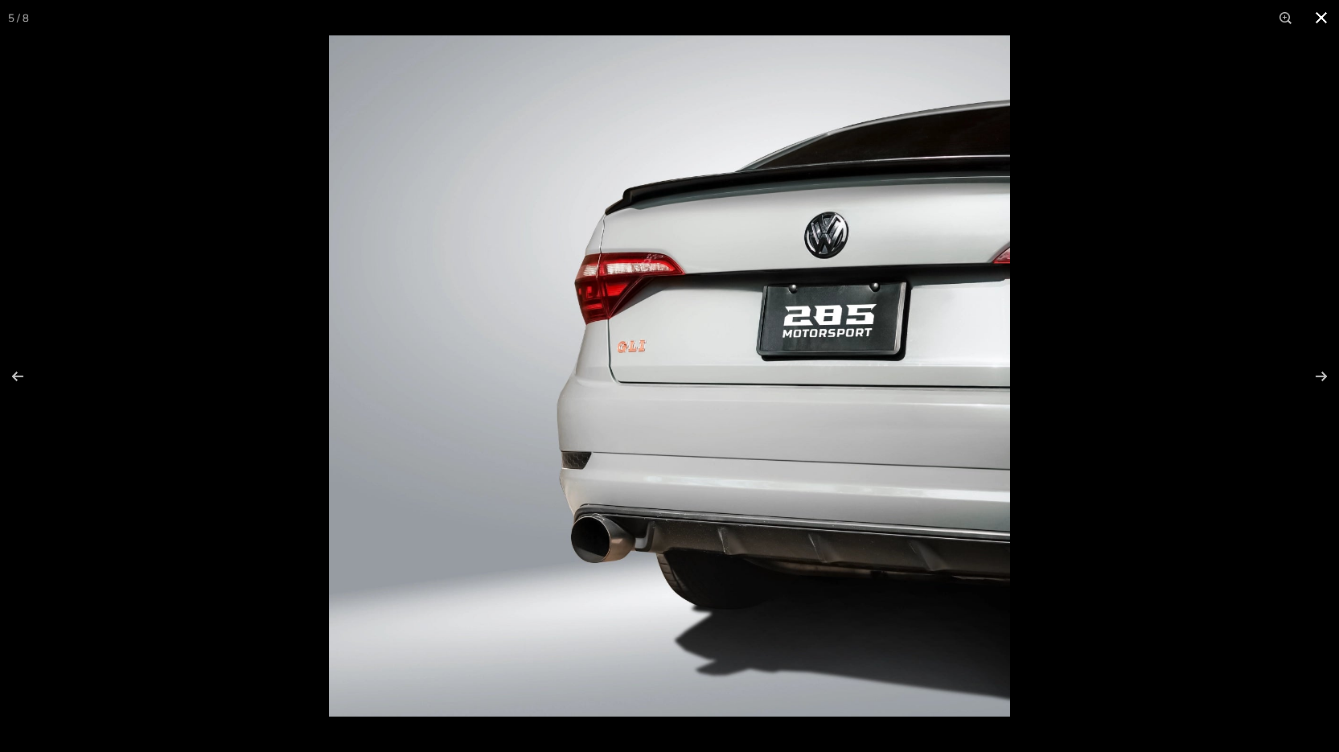
click at [1331, 12] on button at bounding box center [1321, 17] width 35 height 35
